Goal: Transaction & Acquisition: Purchase product/service

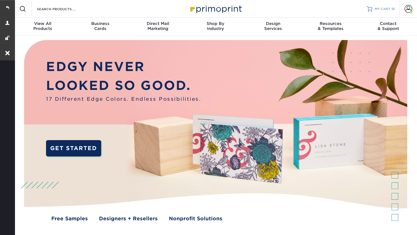
click at [376, 13] on link "MY CART 15" at bounding box center [381, 9] width 28 height 18
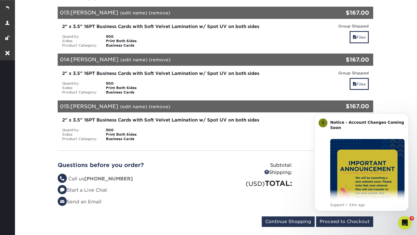
scroll to position [668, 0]
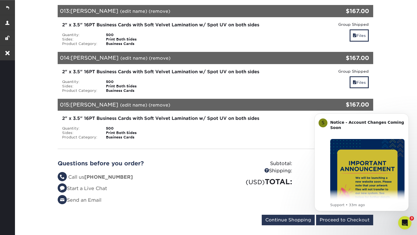
click at [152, 55] on link "(remove)" at bounding box center [160, 57] width 22 height 5
click at [258, 55] on link "Yes" at bounding box center [262, 57] width 8 height 5
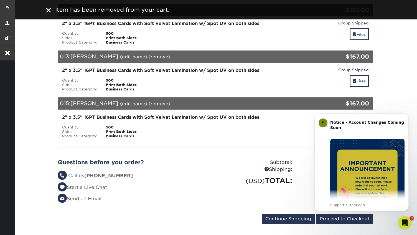
scroll to position [591, 0]
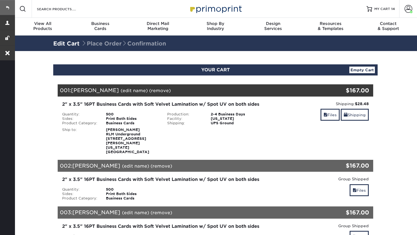
click at [11, 6] on link at bounding box center [7, 7] width 15 height 15
